Goal: Communication & Community: Connect with others

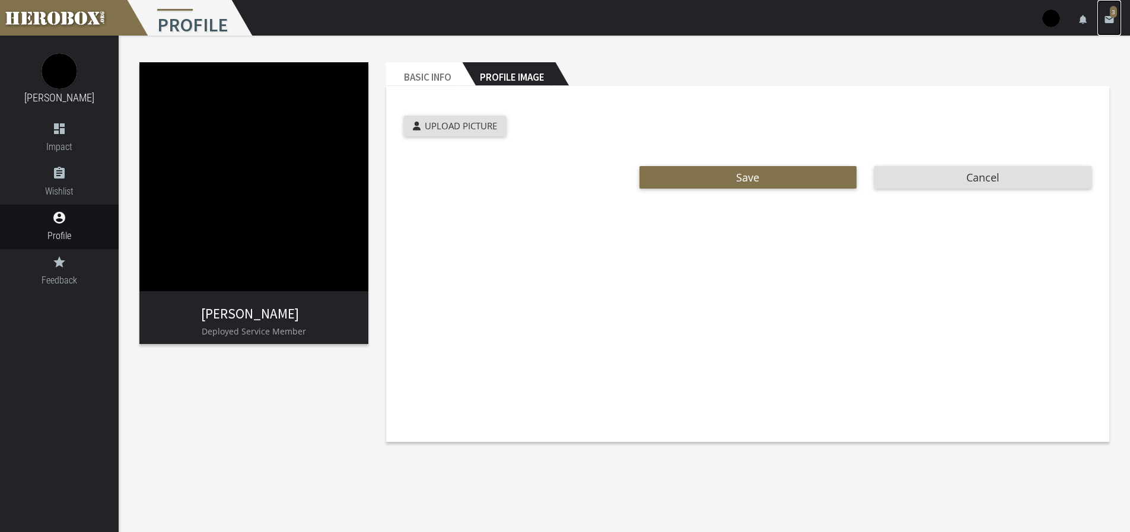
click at [1108, 20] on icon "email" at bounding box center [1109, 19] width 11 height 11
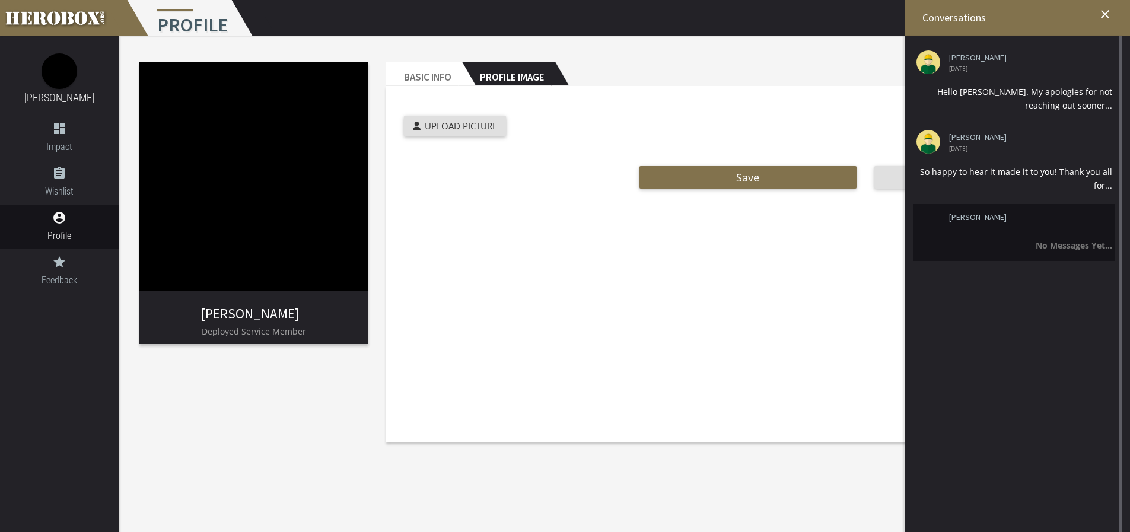
click at [976, 231] on li "[PERSON_NAME] No Messages Yet..." at bounding box center [1014, 232] width 202 height 57
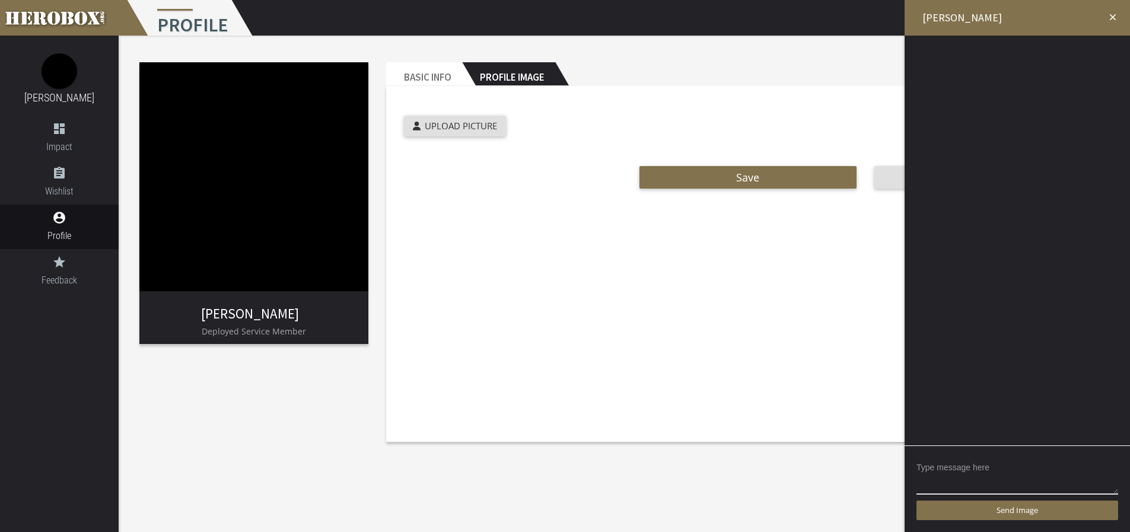
click at [1111, 12] on icon "close" at bounding box center [1112, 17] width 11 height 11
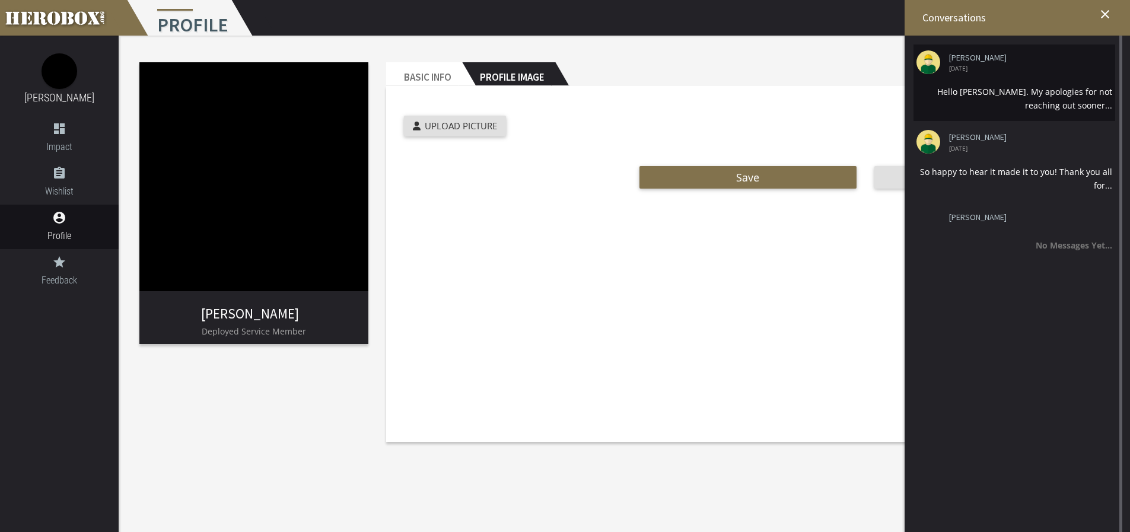
click at [993, 82] on li "[PERSON_NAME] [DATE] Hello [PERSON_NAME]. My apologies for not reaching out soo…" at bounding box center [1014, 82] width 202 height 76
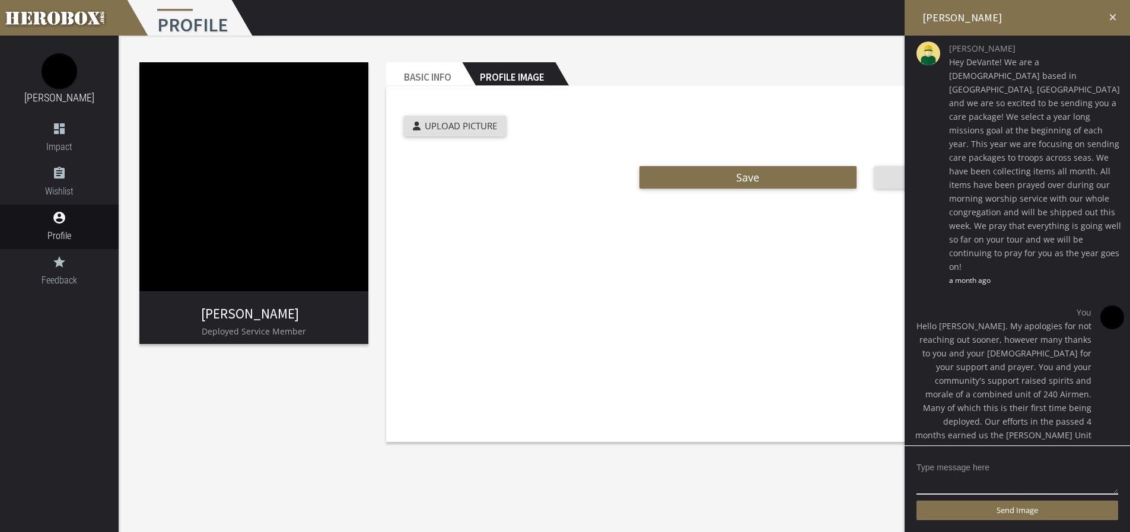
scroll to position [71, 0]
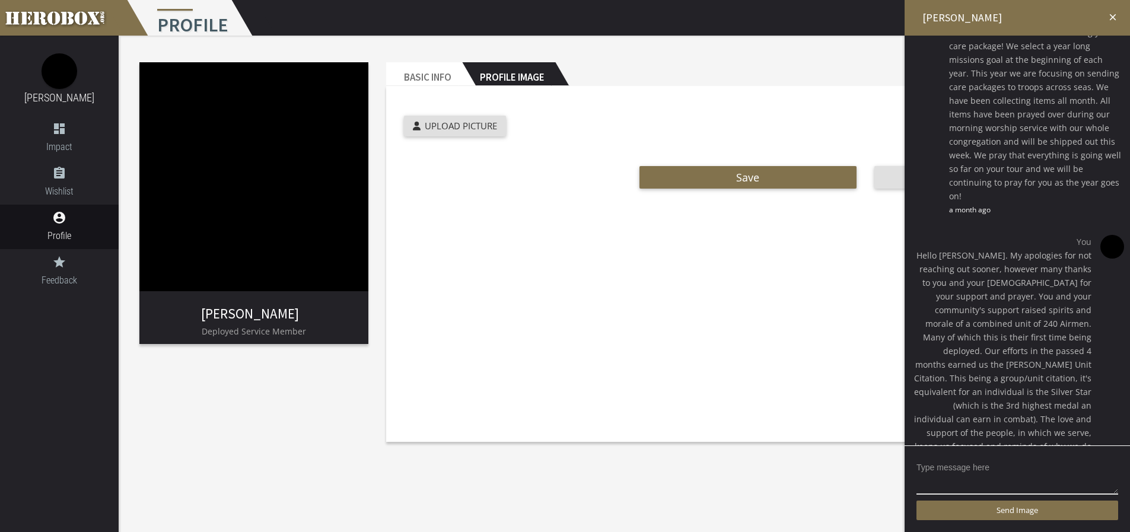
click at [1110, 17] on icon "close" at bounding box center [1112, 17] width 11 height 11
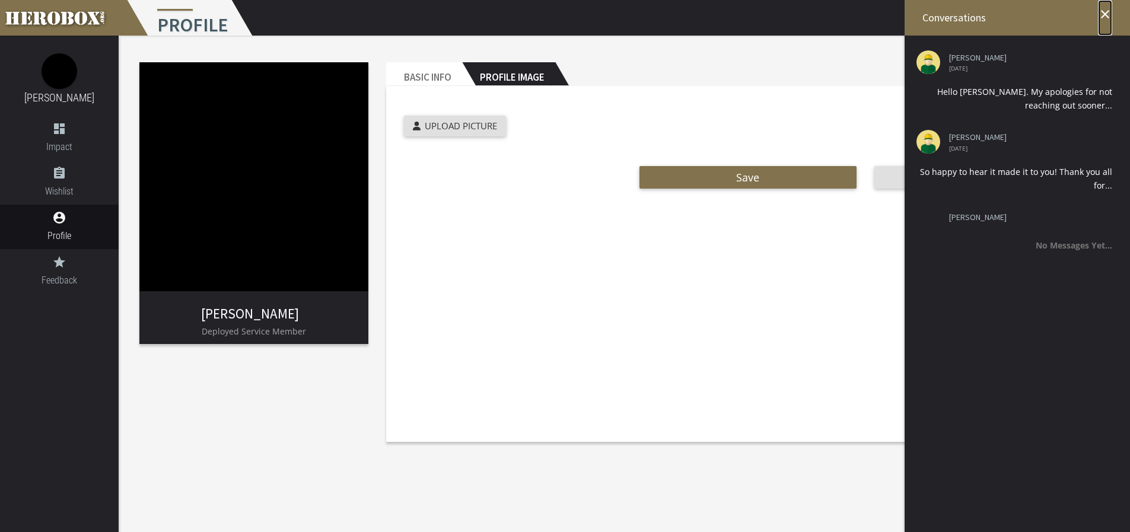
click at [1107, 15] on icon "close" at bounding box center [1105, 14] width 14 height 14
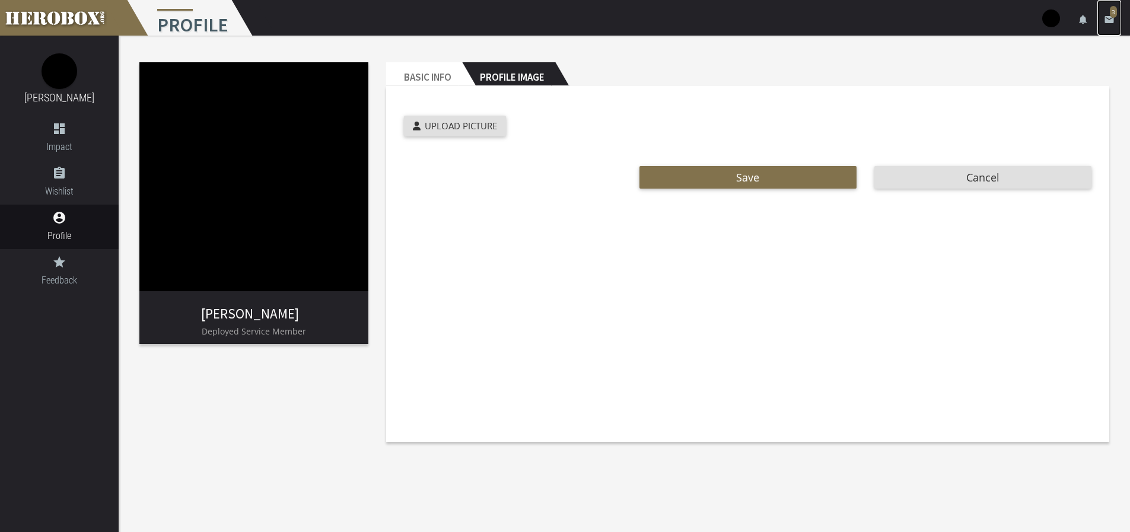
click at [1104, 17] on icon "email" at bounding box center [1109, 19] width 11 height 11
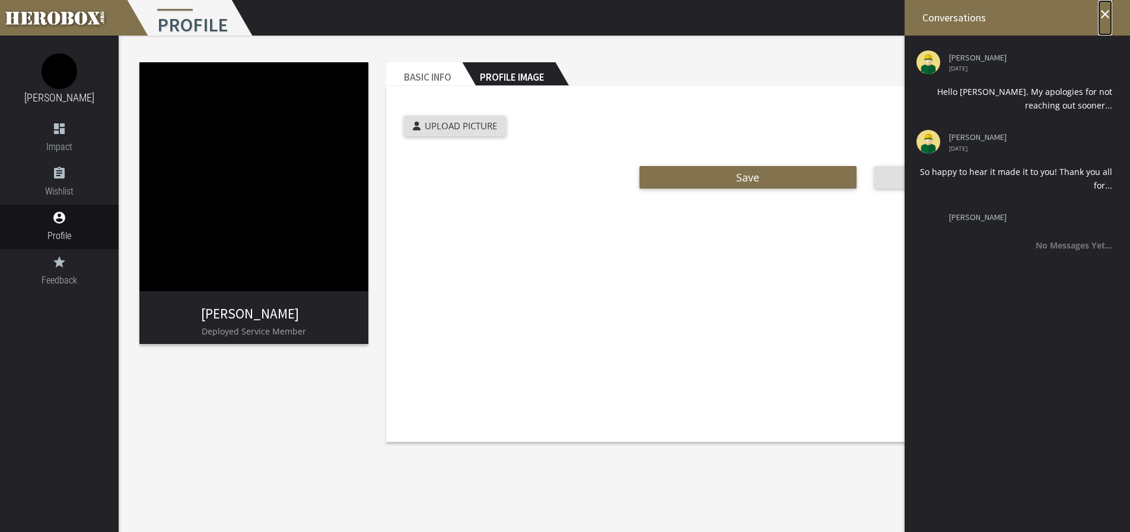
click at [1107, 13] on icon "close" at bounding box center [1105, 14] width 14 height 14
